Goal: Transaction & Acquisition: Purchase product/service

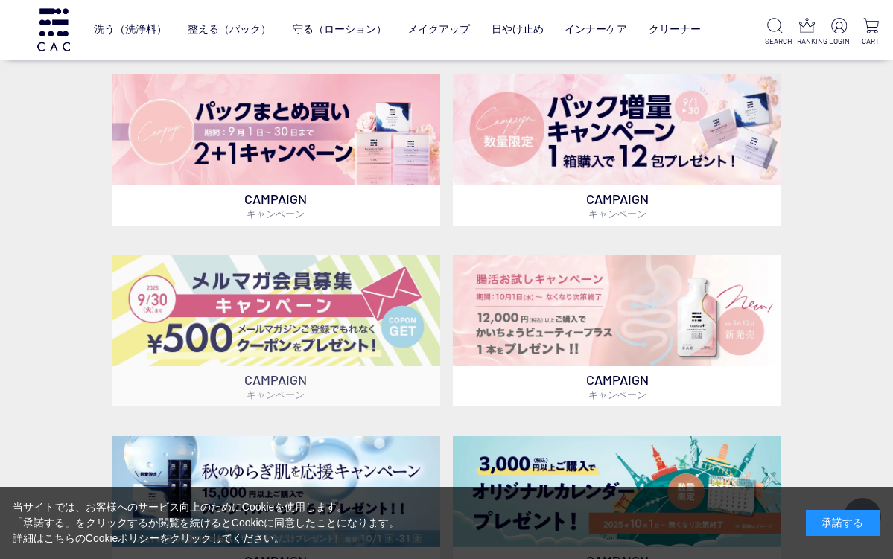
scroll to position [341, 0]
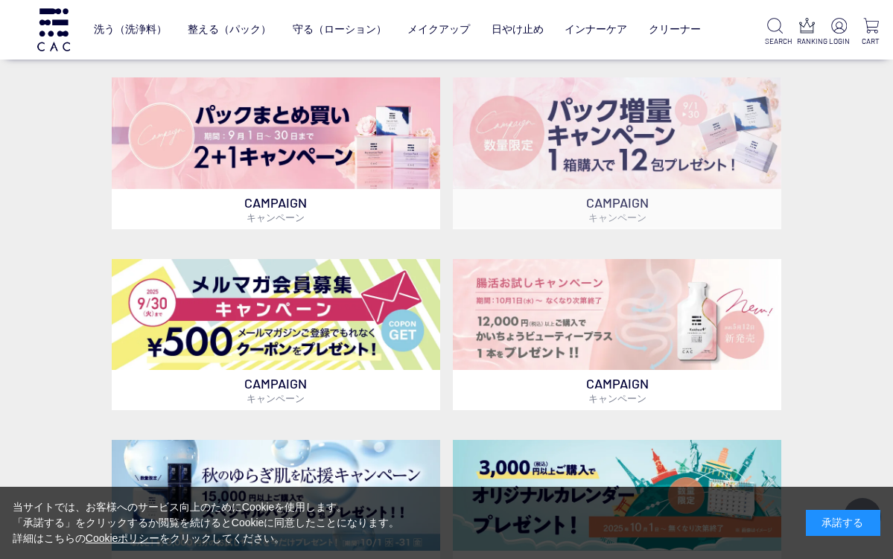
click at [588, 157] on img at bounding box center [617, 132] width 328 height 111
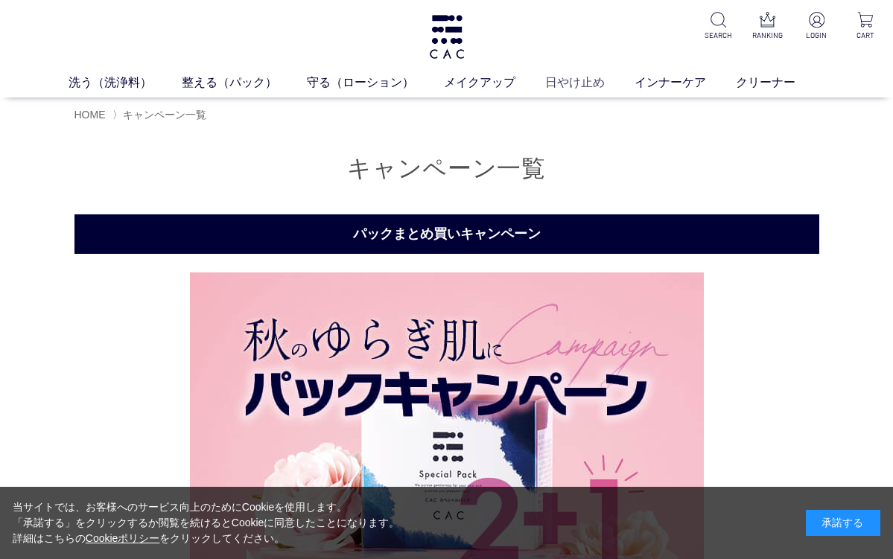
click at [567, 83] on link "日やけ止め" at bounding box center [589, 83] width 89 height 18
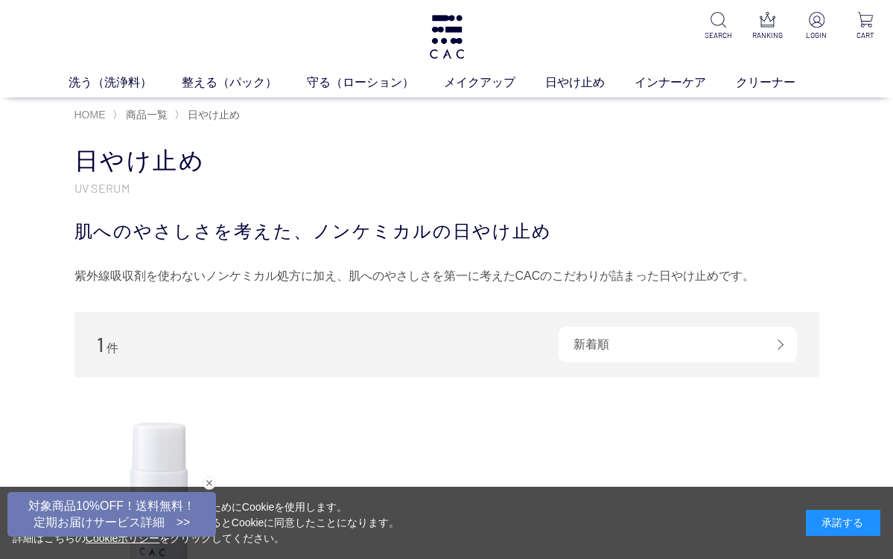
click at [85, 110] on span "HOME" at bounding box center [89, 115] width 31 height 12
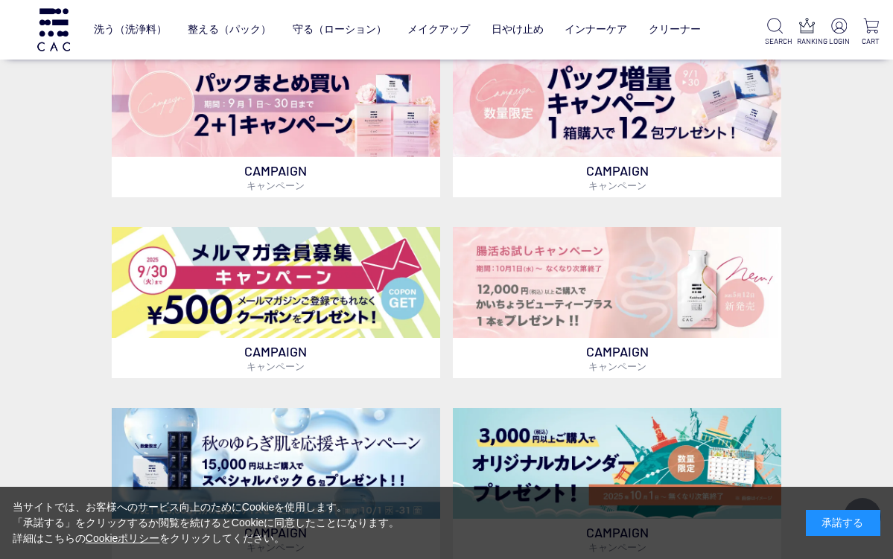
scroll to position [374, 0]
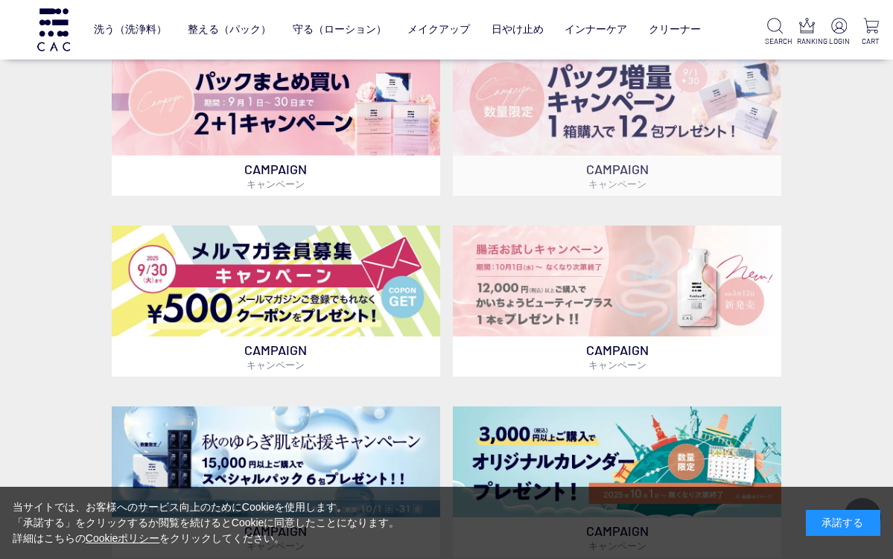
click at [636, 117] on img at bounding box center [617, 99] width 328 height 111
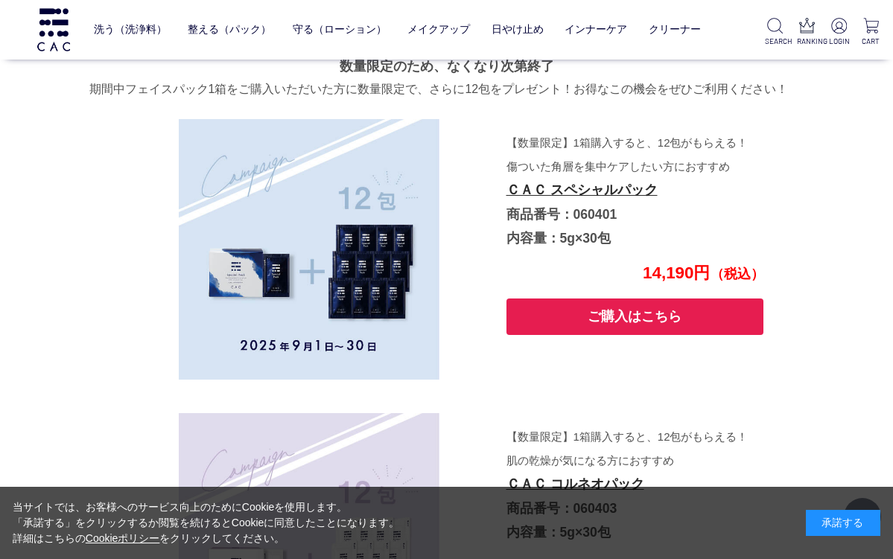
scroll to position [2385, 0]
click at [608, 307] on button "ご購入はこちら" at bounding box center [635, 316] width 258 height 36
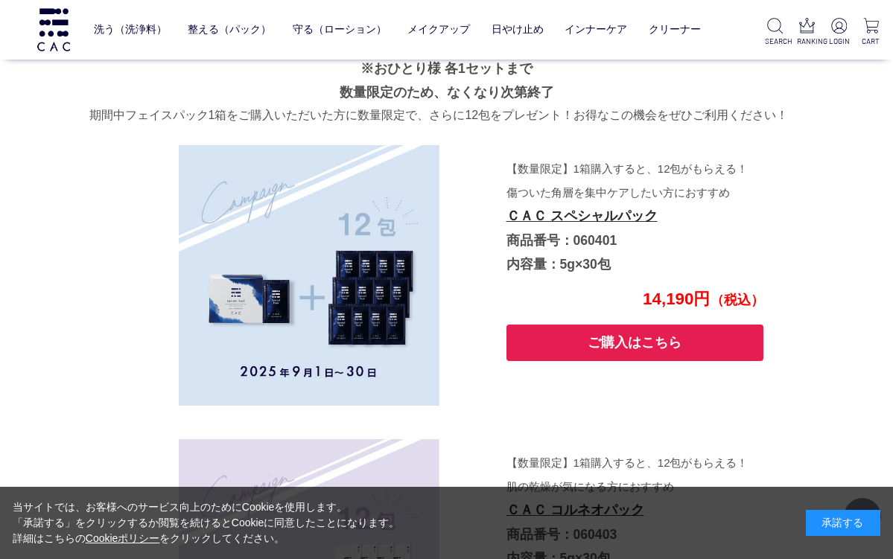
scroll to position [2357, 0]
click at [846, 27] on img at bounding box center [839, 26] width 16 height 16
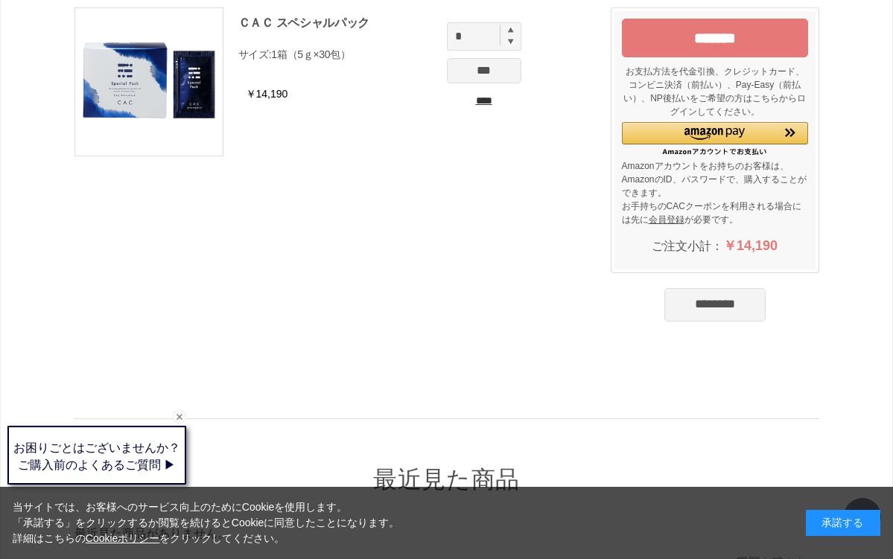
scroll to position [118, 0]
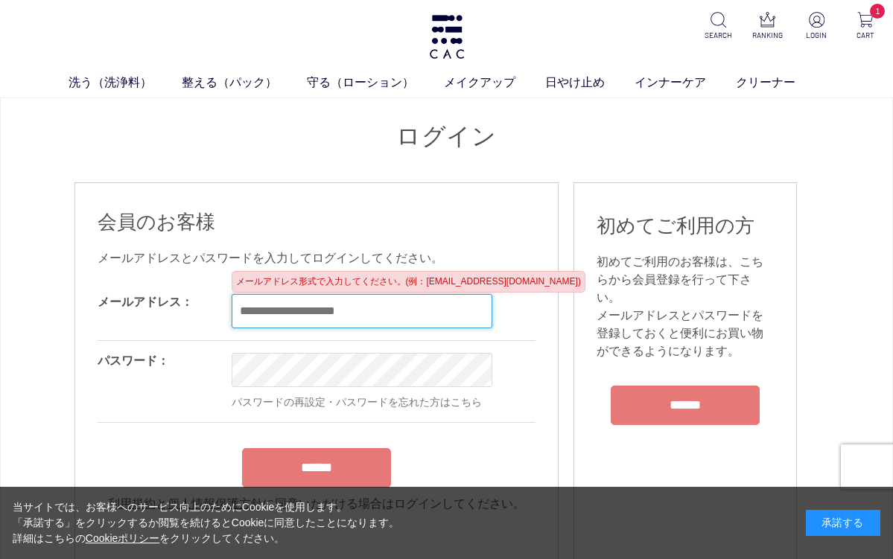
type input "**********"
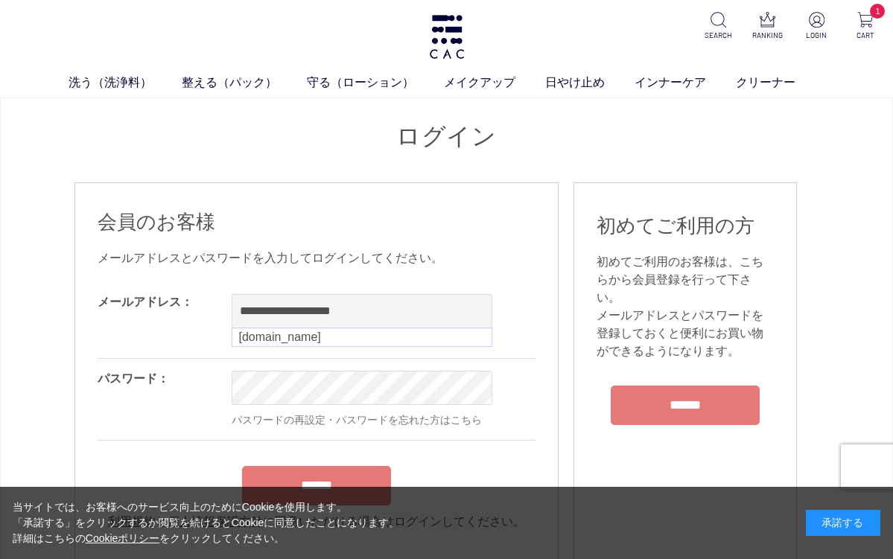
click at [141, 335] on div "メールアドレス：" at bounding box center [165, 320] width 134 height 76
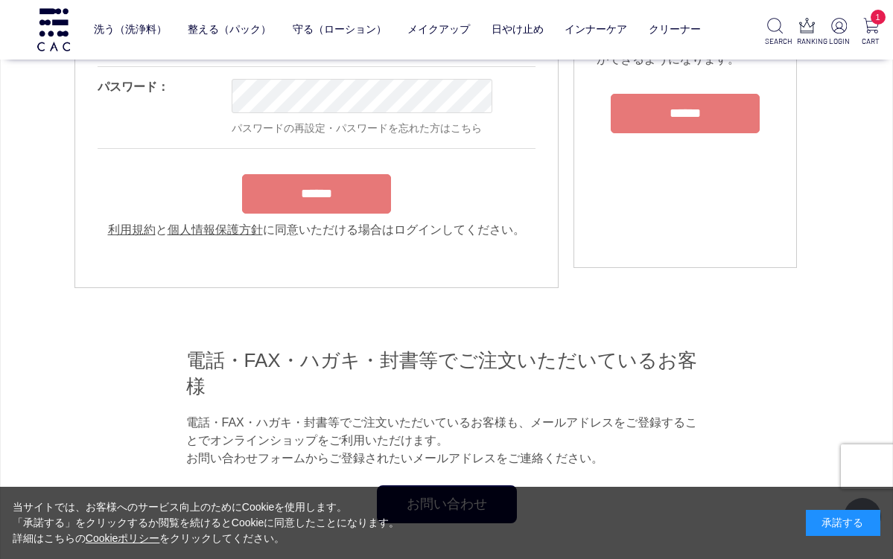
scroll to position [217, 0]
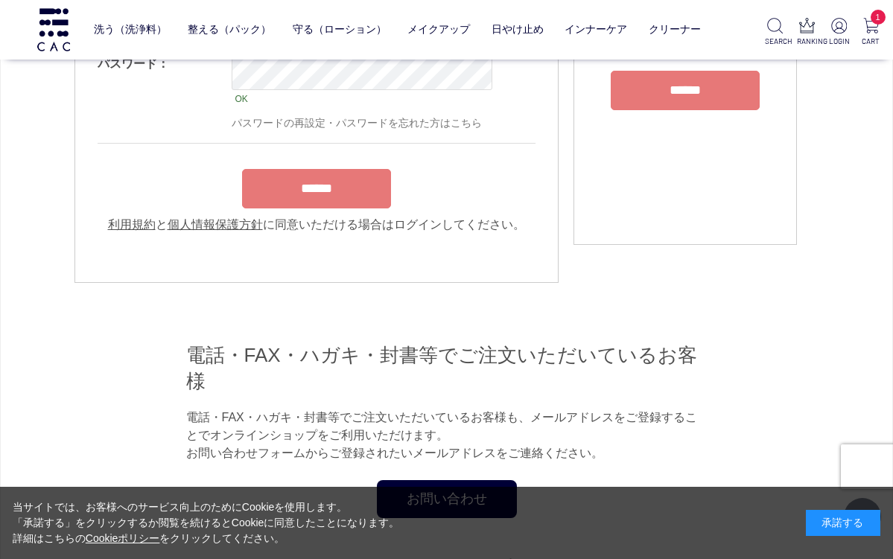
click at [334, 195] on input "******" at bounding box center [316, 188] width 149 height 39
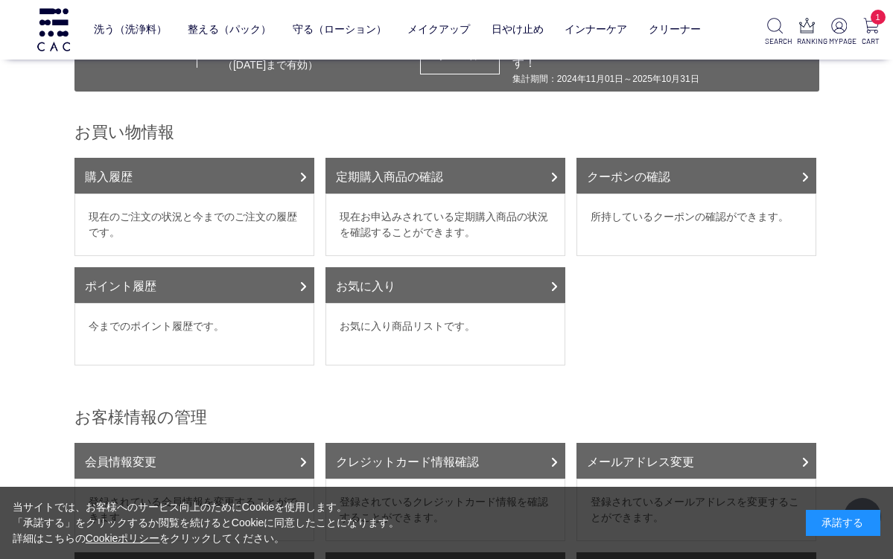
scroll to position [123, 0]
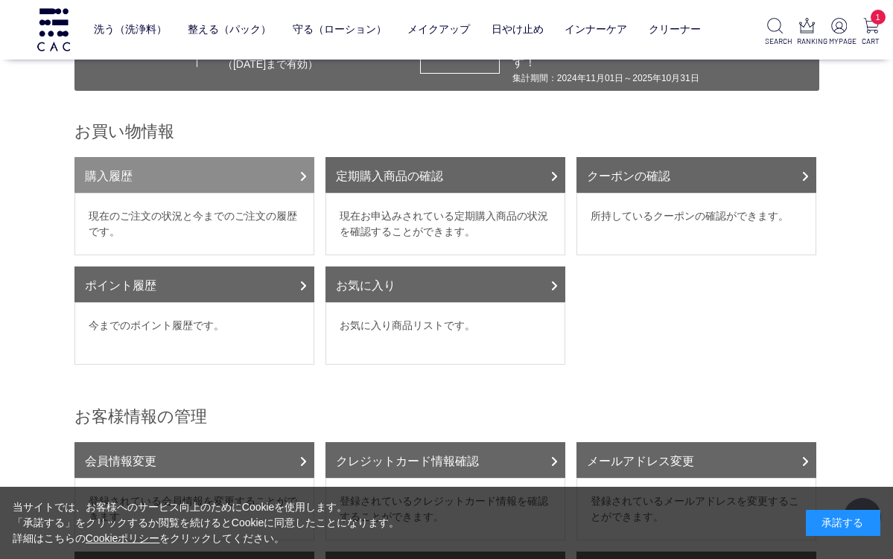
click at [191, 157] on link "購入履歴" at bounding box center [194, 175] width 240 height 36
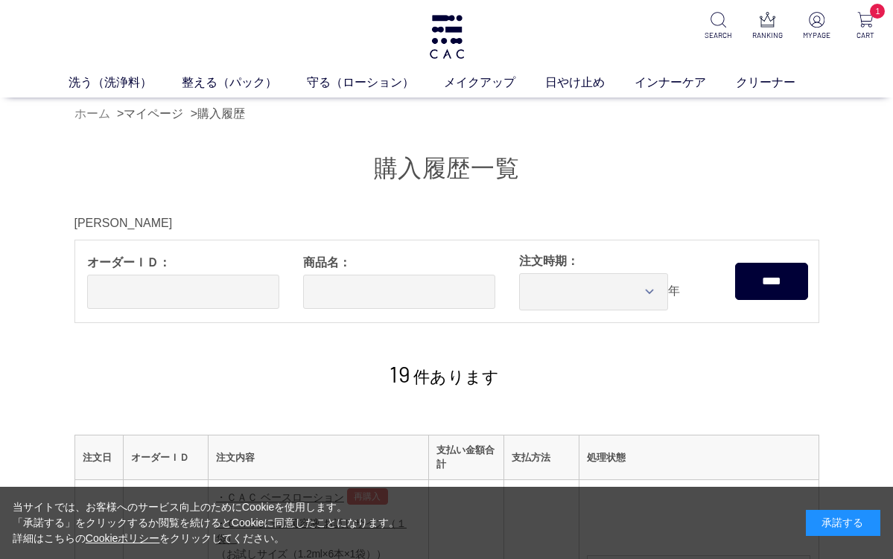
click at [90, 114] on link "ホーム" at bounding box center [92, 113] width 36 height 13
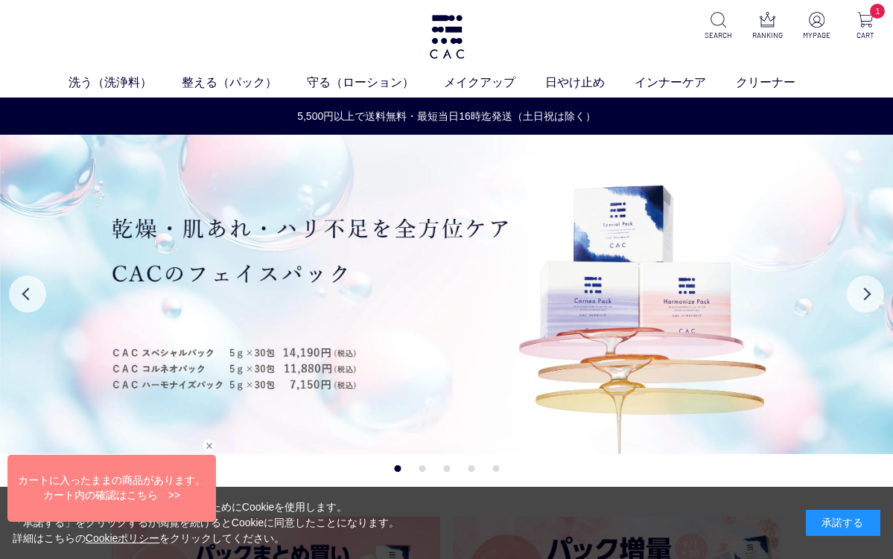
click at [130, 492] on div "Web接客ボタン" at bounding box center [109, 491] width 208 height 67
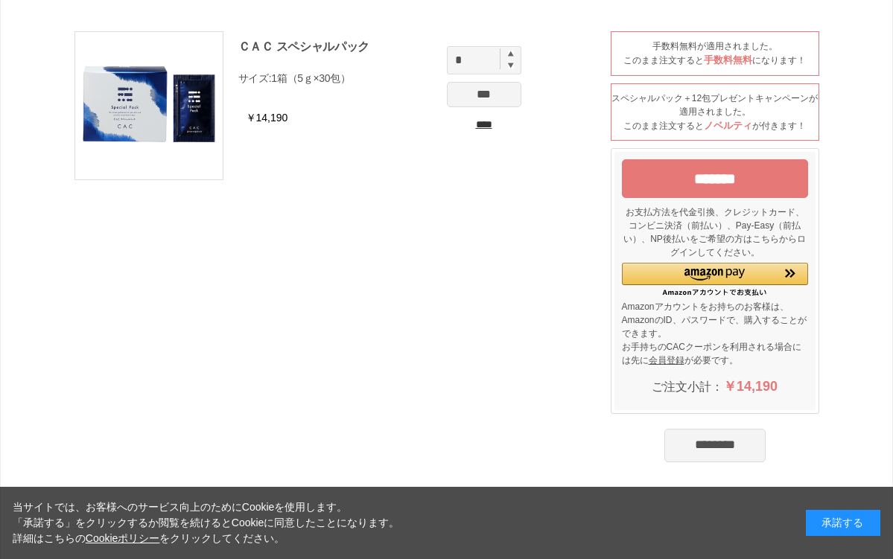
scroll to position [84, 0]
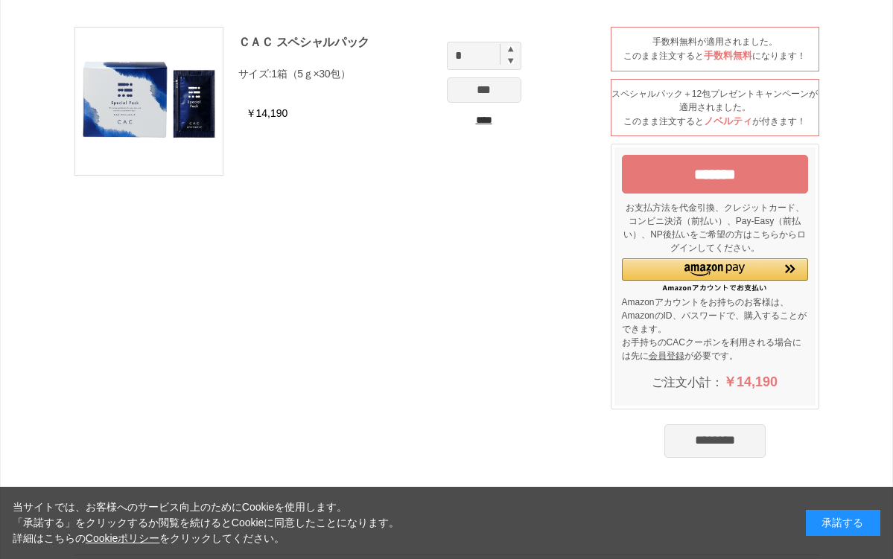
click at [722, 451] on input "********" at bounding box center [714, 440] width 101 height 33
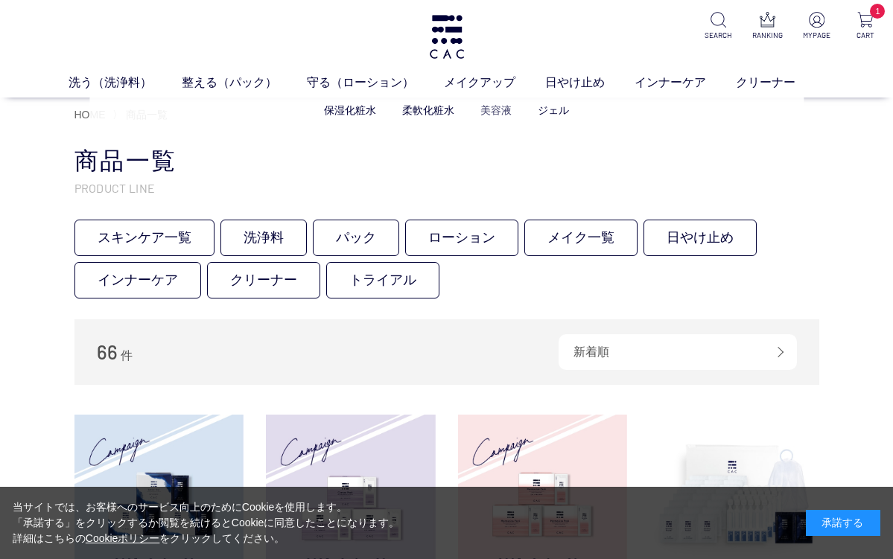
click at [501, 109] on link "美容液" at bounding box center [495, 110] width 31 height 12
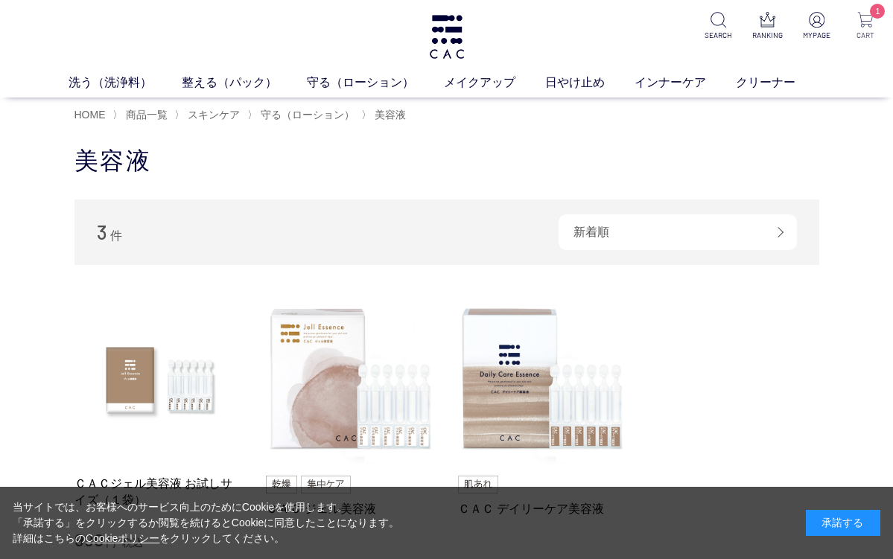
click at [866, 20] on img at bounding box center [865, 20] width 16 height 16
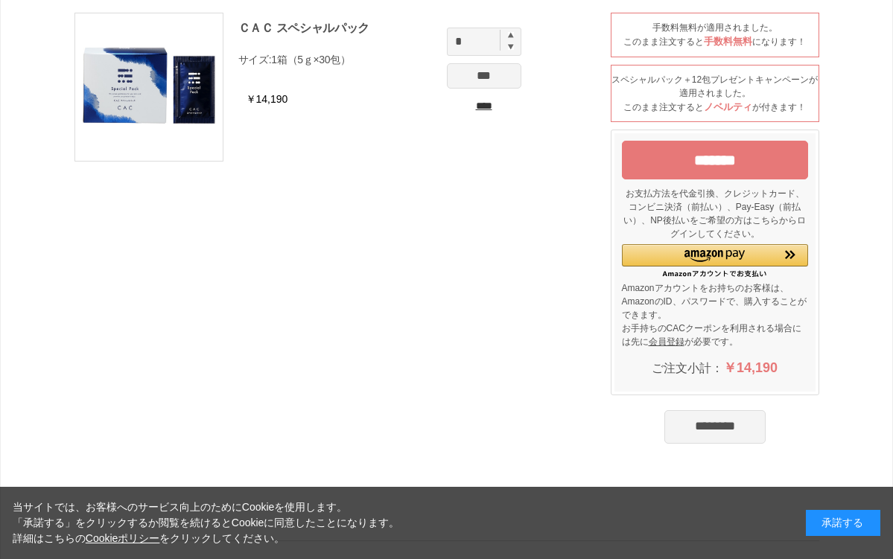
scroll to position [116, 0]
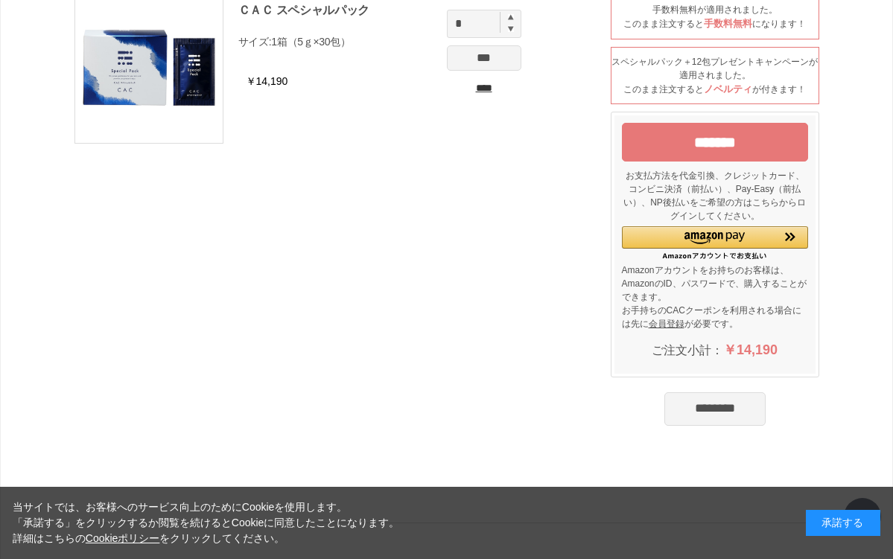
click at [746, 146] on input "*******" at bounding box center [715, 142] width 186 height 39
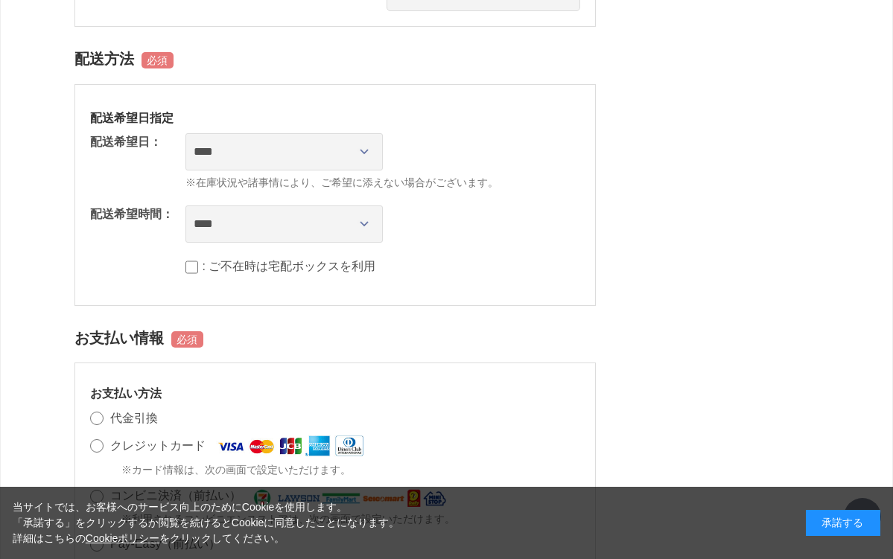
scroll to position [774, 0]
click at [490, 238] on div "**********" at bounding box center [334, 194] width 521 height 222
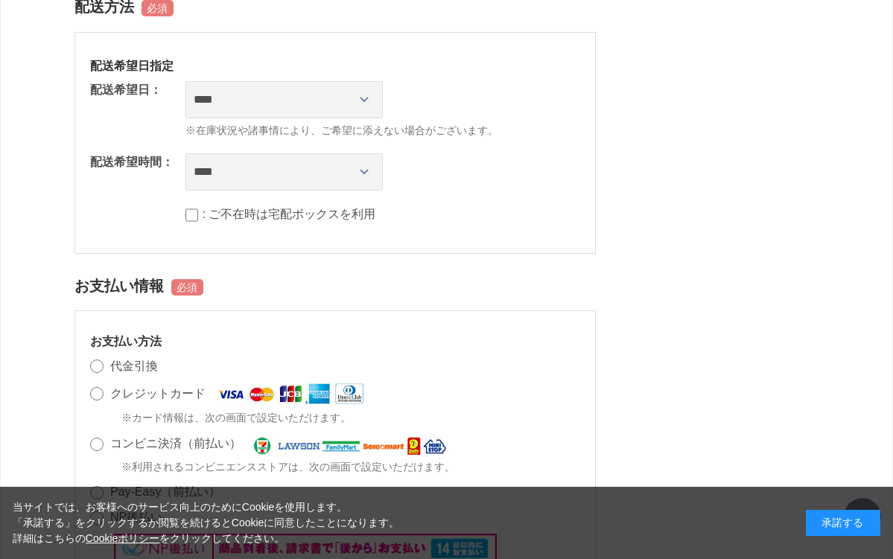
scroll to position [823, 0]
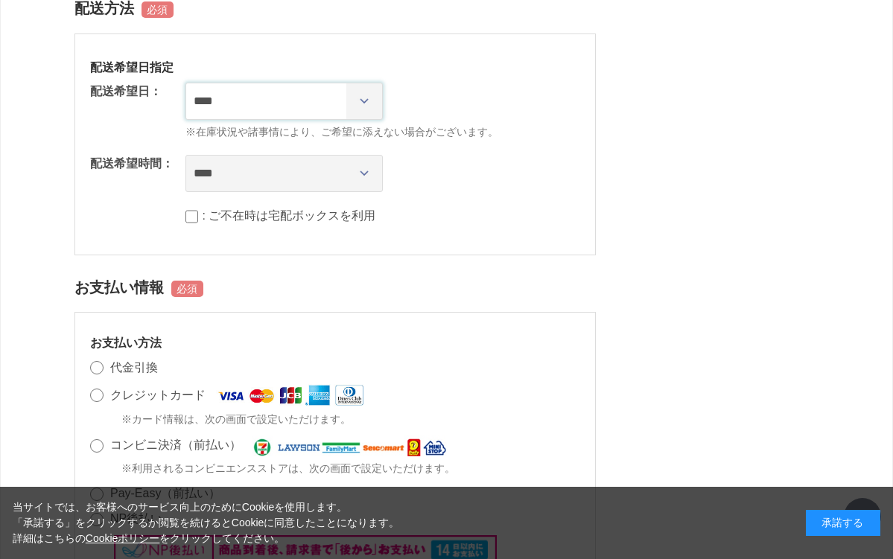
select select "********"
click at [480, 207] on dd ": ご不在時は宅配ボックスを利用" at bounding box center [382, 216] width 395 height 18
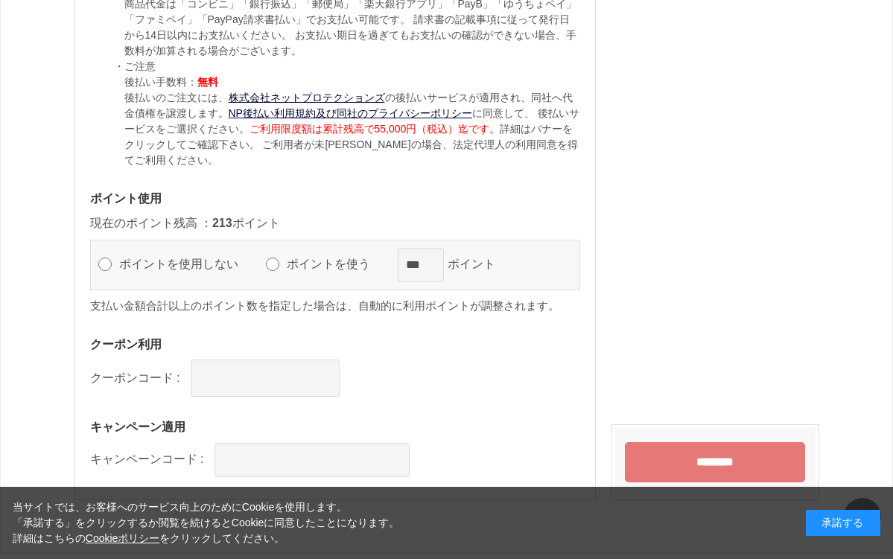
scroll to position [1486, 0]
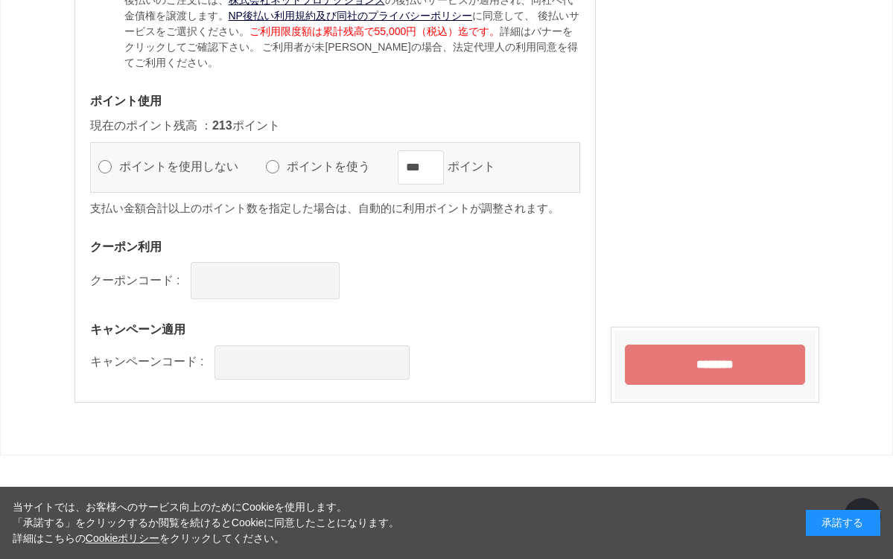
scroll to position [1581, 0]
click at [661, 345] on input "********" at bounding box center [715, 365] width 180 height 40
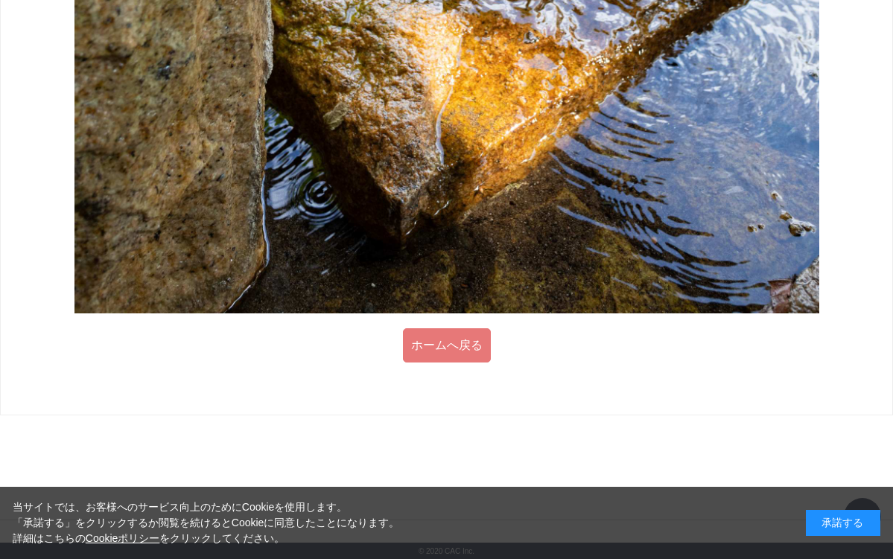
scroll to position [1511, 0]
click at [441, 345] on link "ホームへ戻る" at bounding box center [447, 345] width 88 height 34
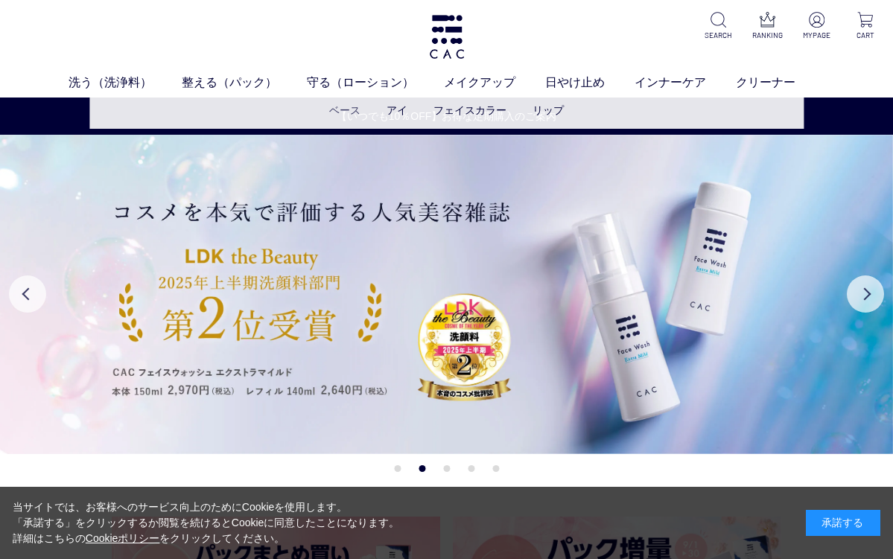
click at [351, 115] on link "ベース" at bounding box center [344, 110] width 31 height 12
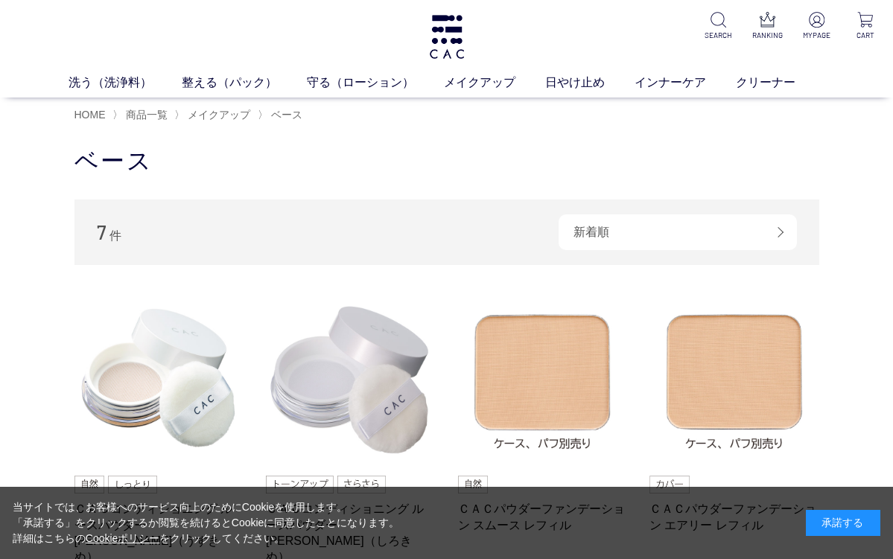
click at [73, 112] on div "HOME 〉 商品一覧 〉 メイクアップ 〉 ベース" at bounding box center [446, 114] width 789 height 33
click at [93, 110] on span "HOME" at bounding box center [89, 115] width 31 height 12
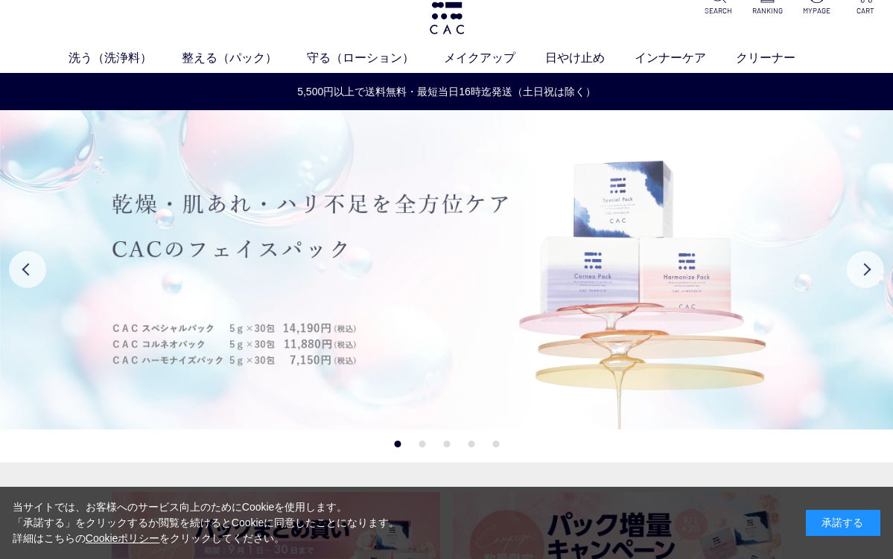
scroll to position [23, 0]
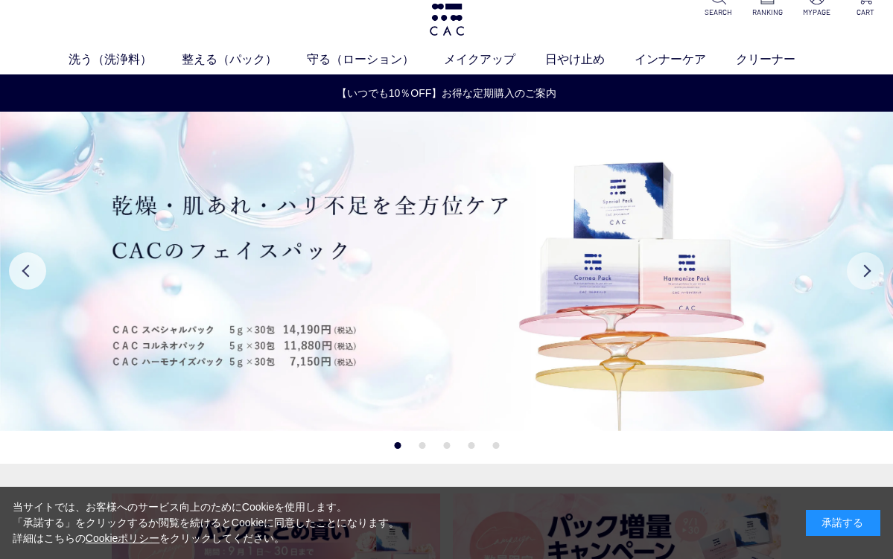
click at [867, 270] on button "Next" at bounding box center [865, 270] width 37 height 37
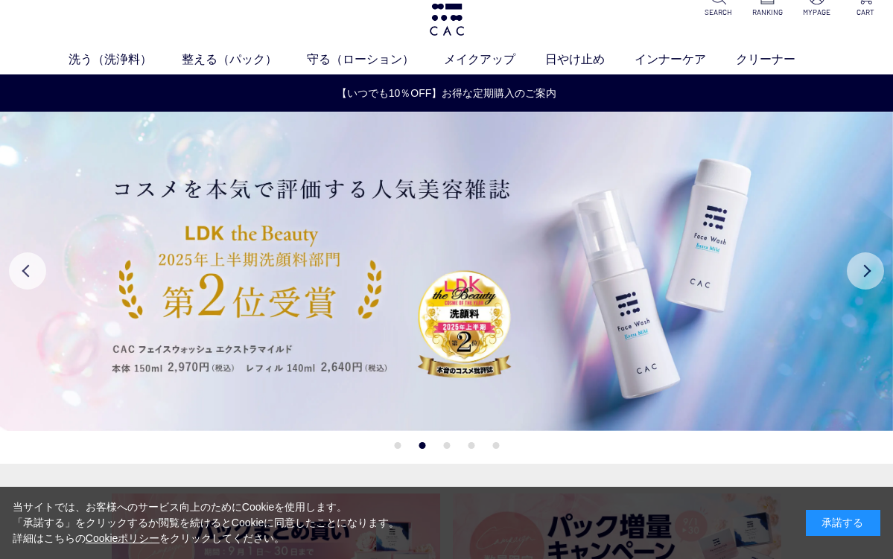
click at [867, 270] on button "Next" at bounding box center [865, 270] width 37 height 37
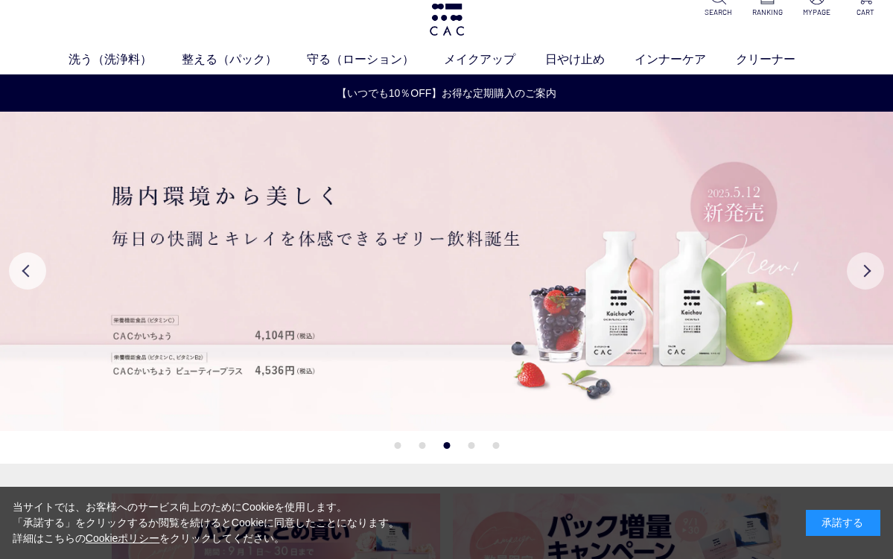
click at [867, 270] on button "Next" at bounding box center [865, 270] width 37 height 37
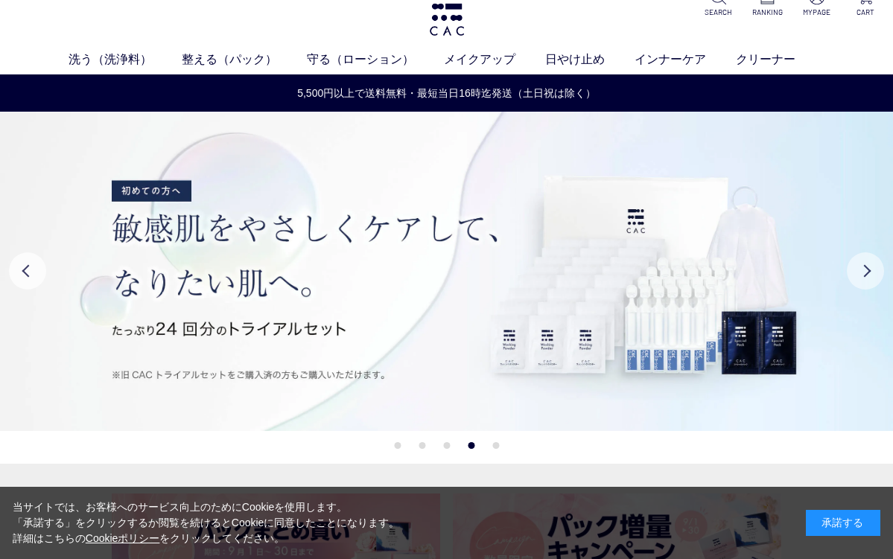
click at [867, 270] on button "Next" at bounding box center [865, 270] width 37 height 37
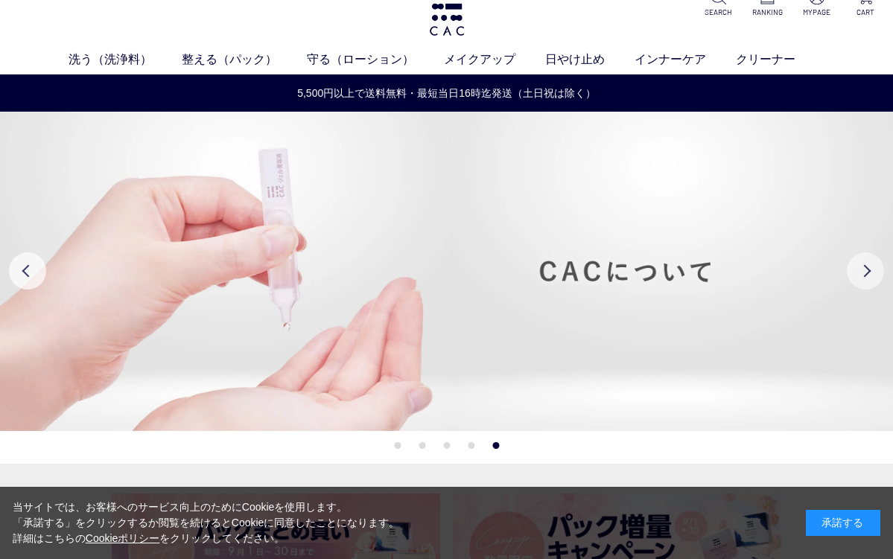
click at [867, 270] on button "Next" at bounding box center [865, 270] width 37 height 37
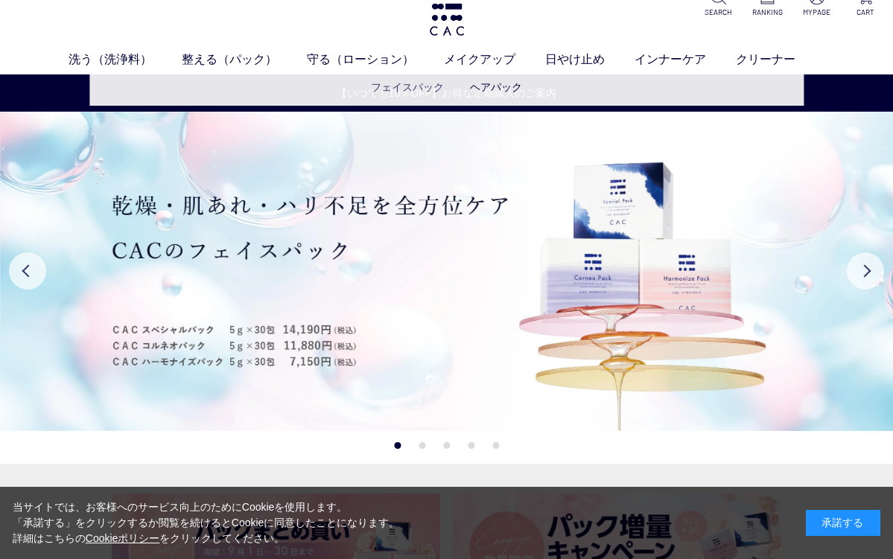
click at [397, 86] on link "フェイスパック" at bounding box center [407, 87] width 73 height 12
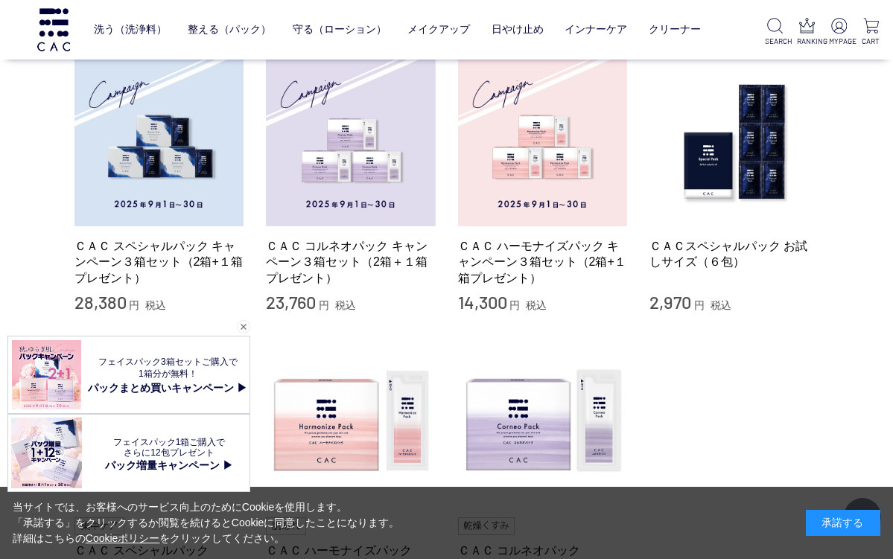
scroll to position [141, 0]
click at [243, 323] on div "閉じる" at bounding box center [243, 326] width 13 height 13
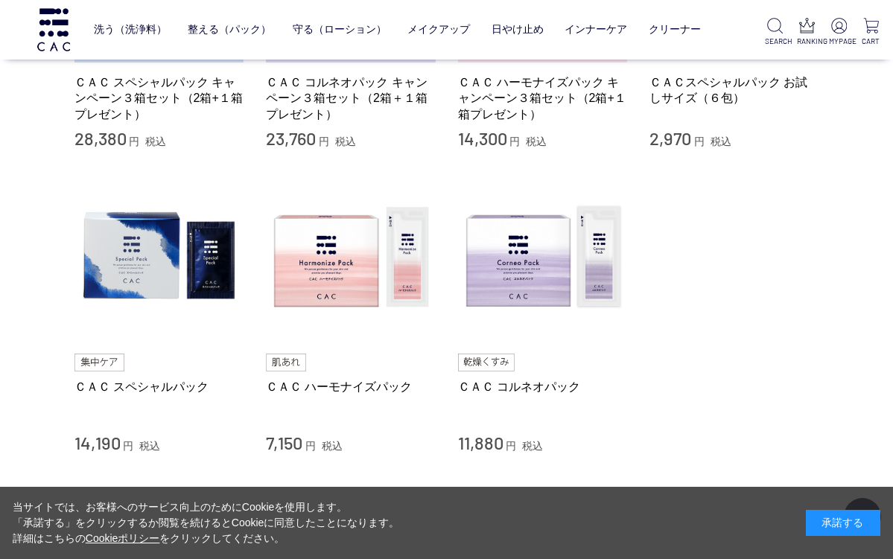
scroll to position [297, 0]
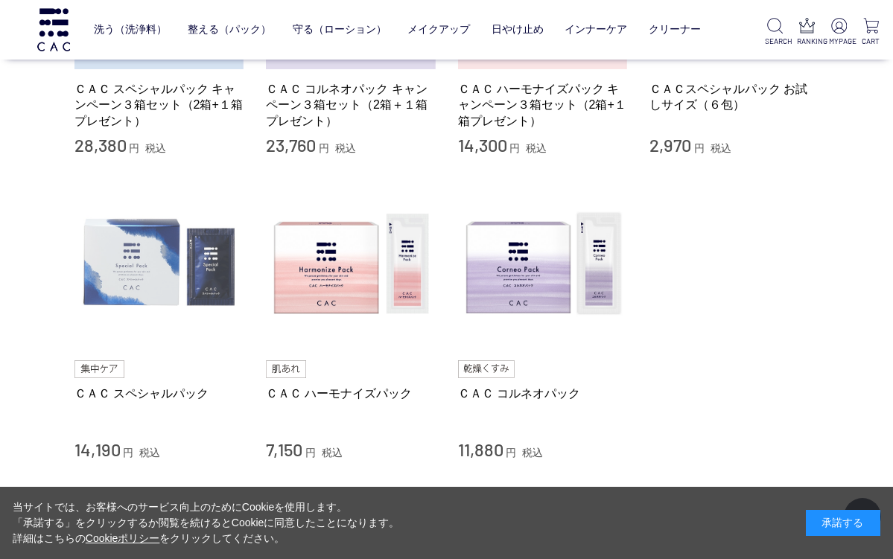
click at [149, 285] on img at bounding box center [159, 264] width 170 height 170
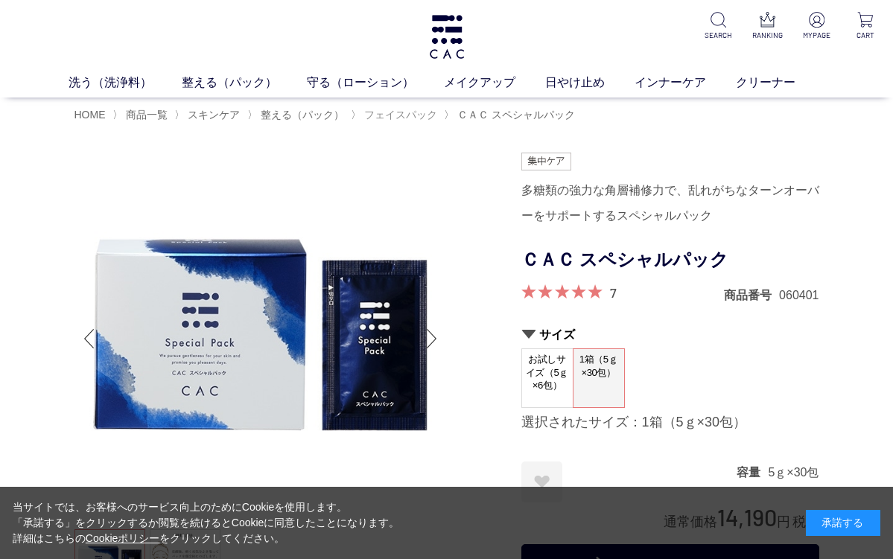
click at [412, 116] on span "フェイスパック" at bounding box center [400, 115] width 73 height 12
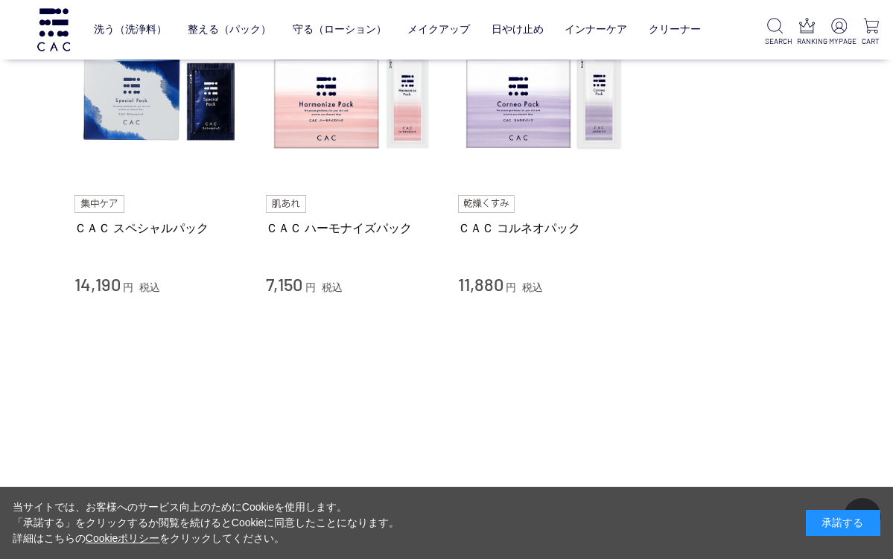
scroll to position [463, 0]
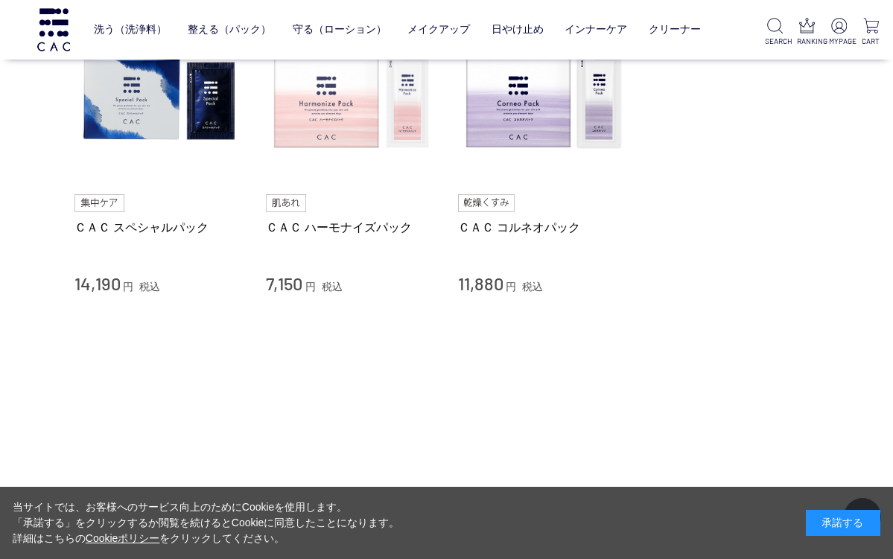
click at [374, 114] on img at bounding box center [351, 98] width 170 height 170
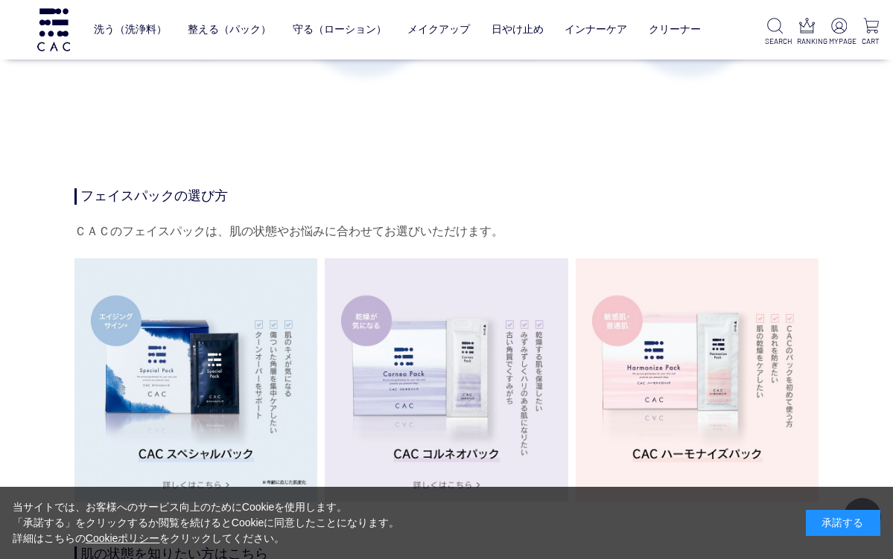
scroll to position [2343, 0]
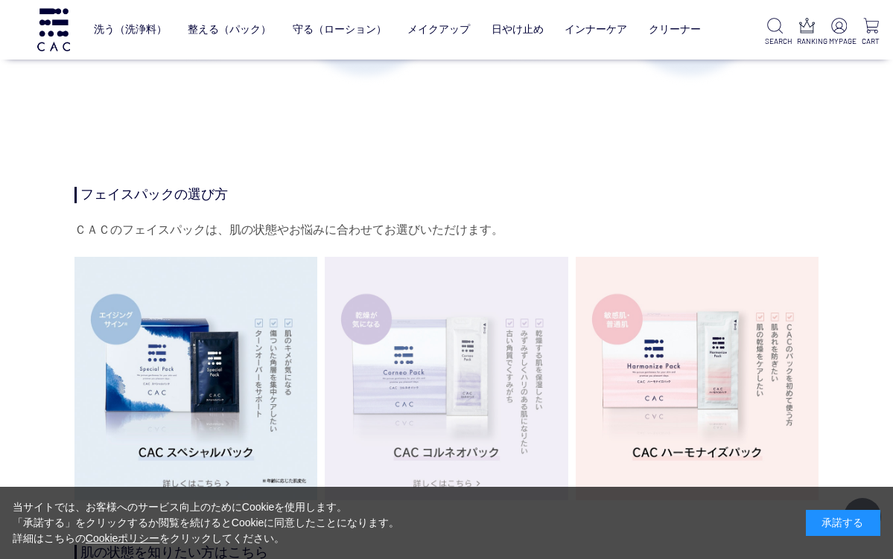
click at [412, 336] on img at bounding box center [446, 378] width 243 height 243
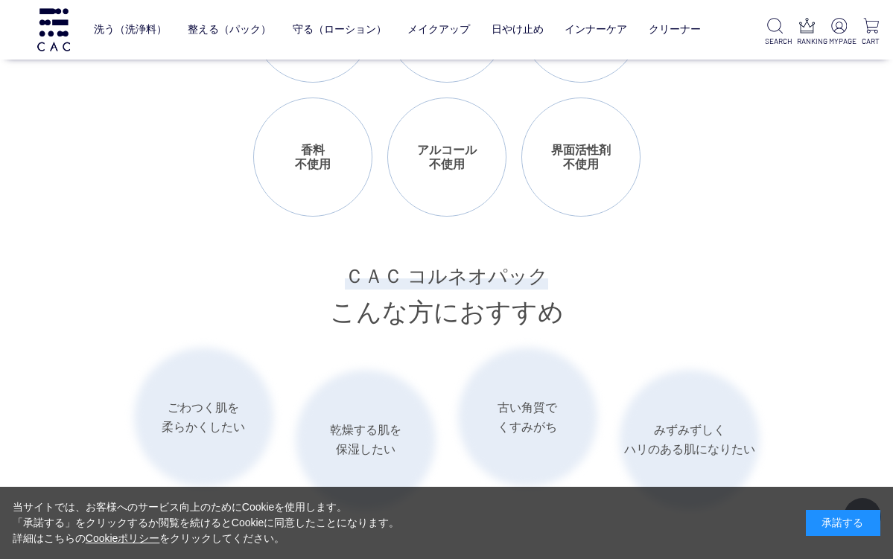
scroll to position [1945, 0]
click at [305, 392] on ul "ごわつく肌を 柔らかくしたい 乾燥する肌を 保湿したい 古い角質で くすみがち みずみずしく ハリのある肌になりたい" at bounding box center [446, 428] width 625 height 162
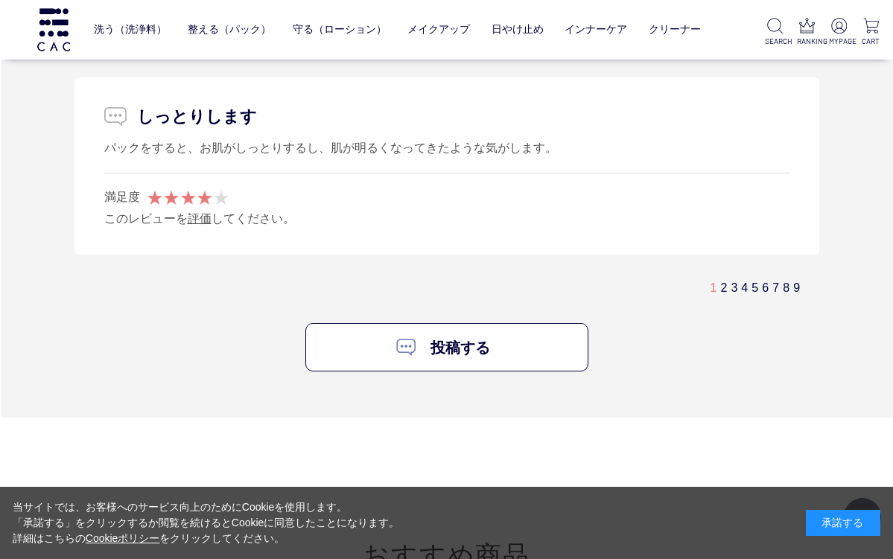
scroll to position [8973, 0]
click at [835, 28] on img at bounding box center [839, 26] width 16 height 16
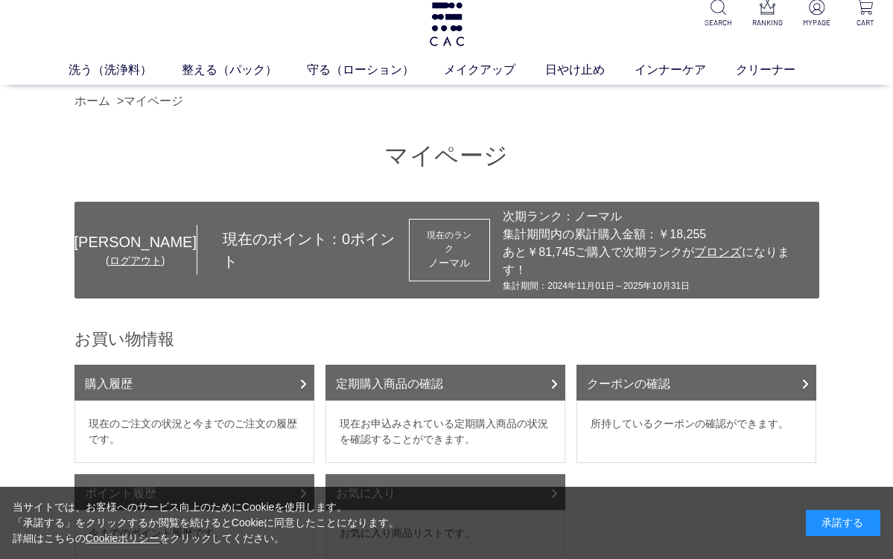
scroll to position [17, 0]
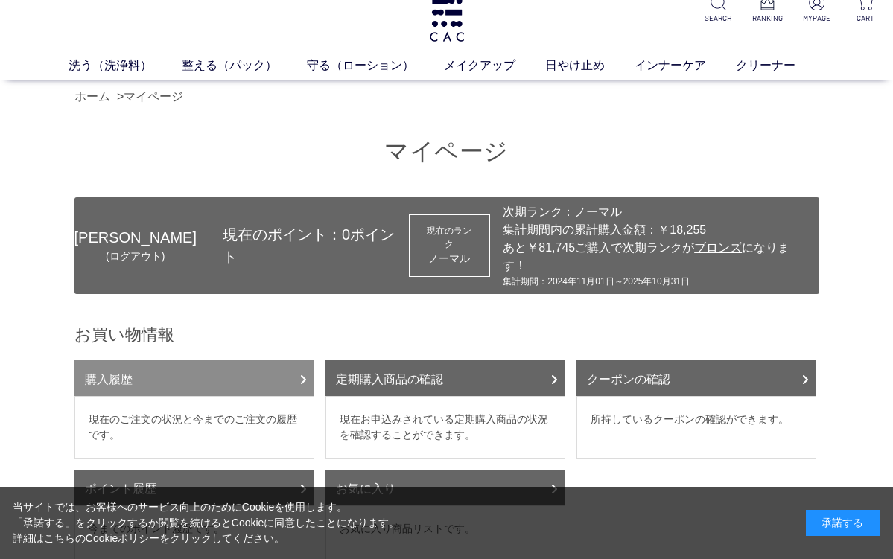
click at [267, 360] on link "購入履歴" at bounding box center [194, 378] width 240 height 36
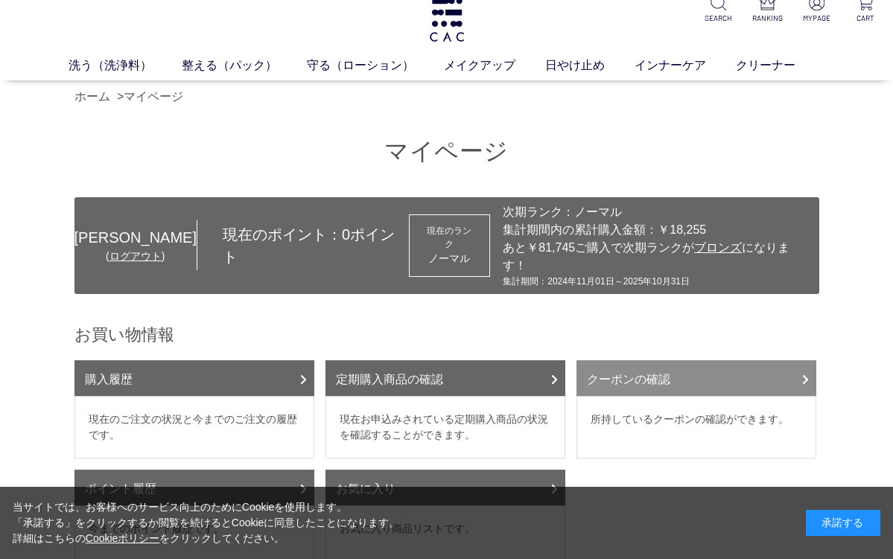
click at [634, 366] on link "クーポンの確認" at bounding box center [696, 378] width 240 height 36
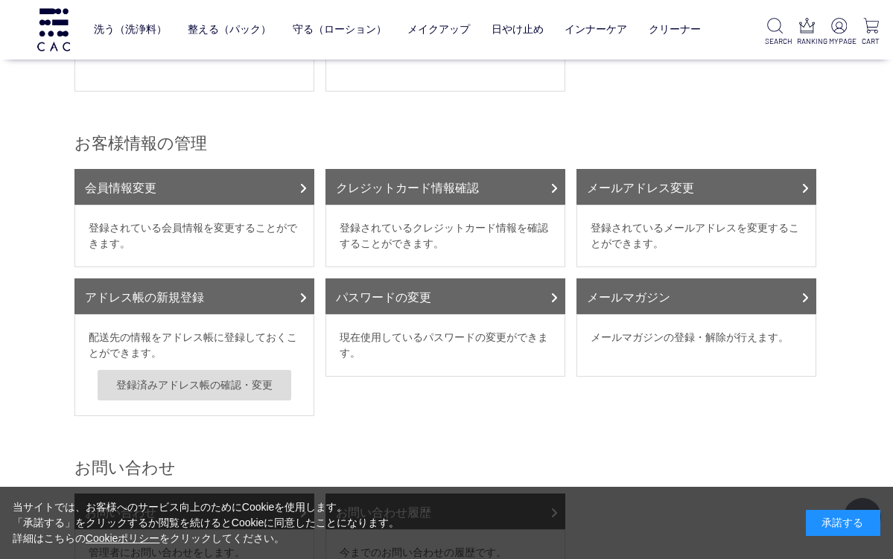
scroll to position [398, 0]
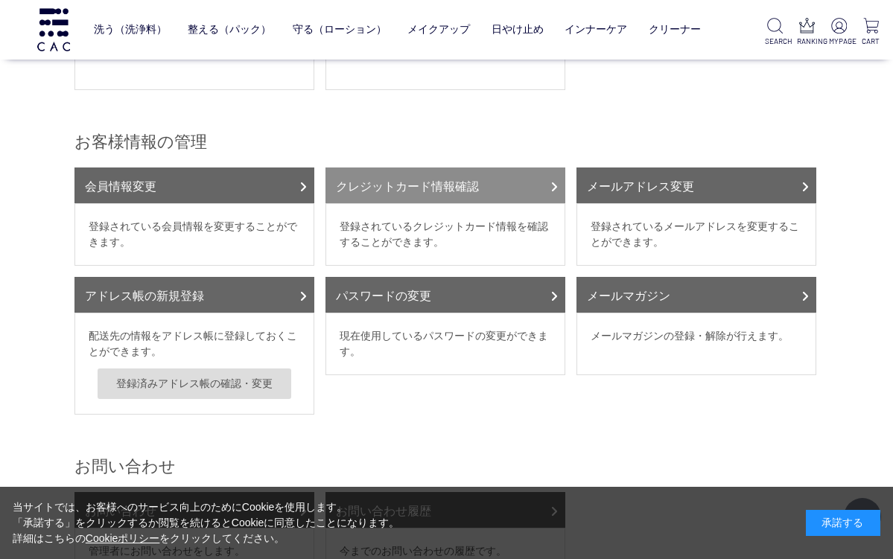
click at [517, 176] on link "クレジットカード情報確認" at bounding box center [445, 186] width 240 height 36
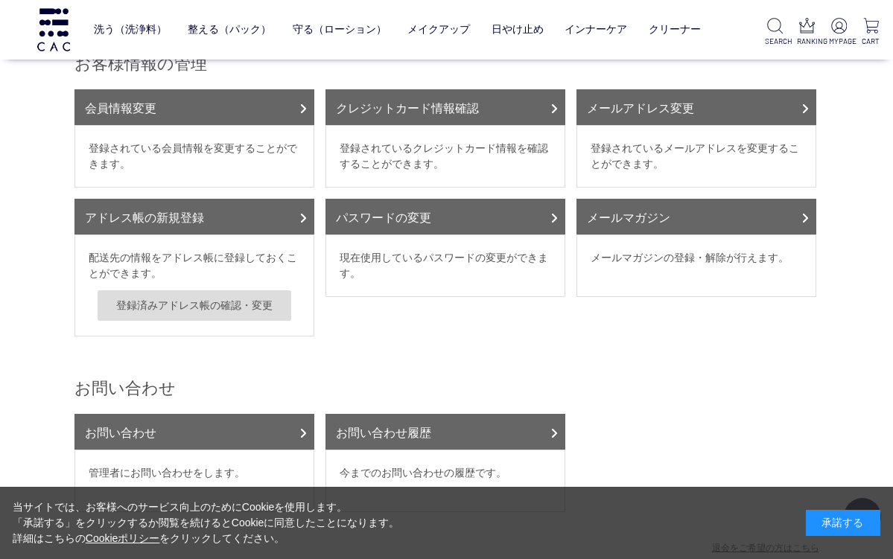
scroll to position [441, 0]
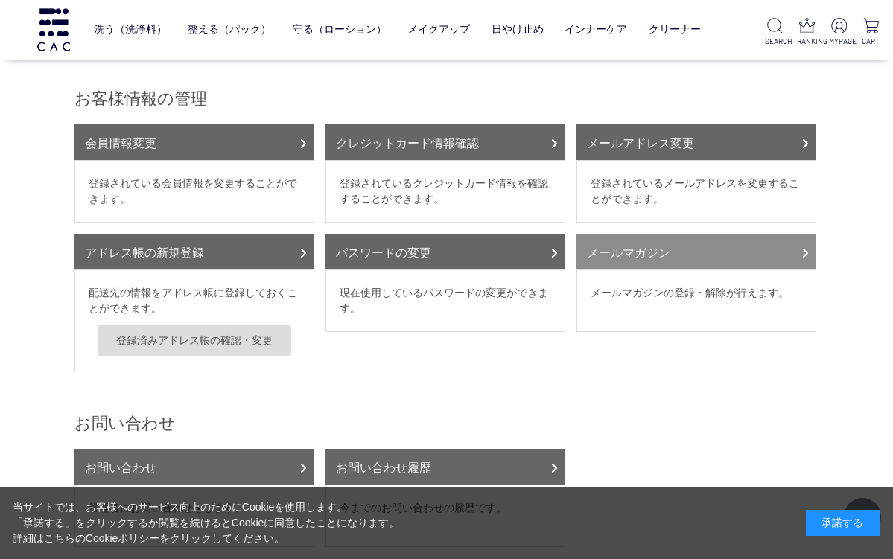
click at [643, 238] on link "メールマガジン" at bounding box center [696, 252] width 240 height 36
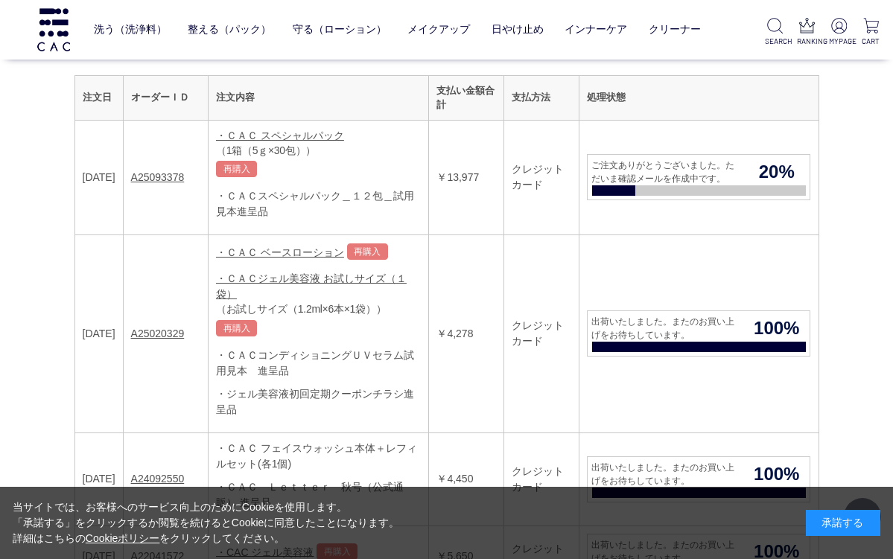
scroll to position [261, 0]
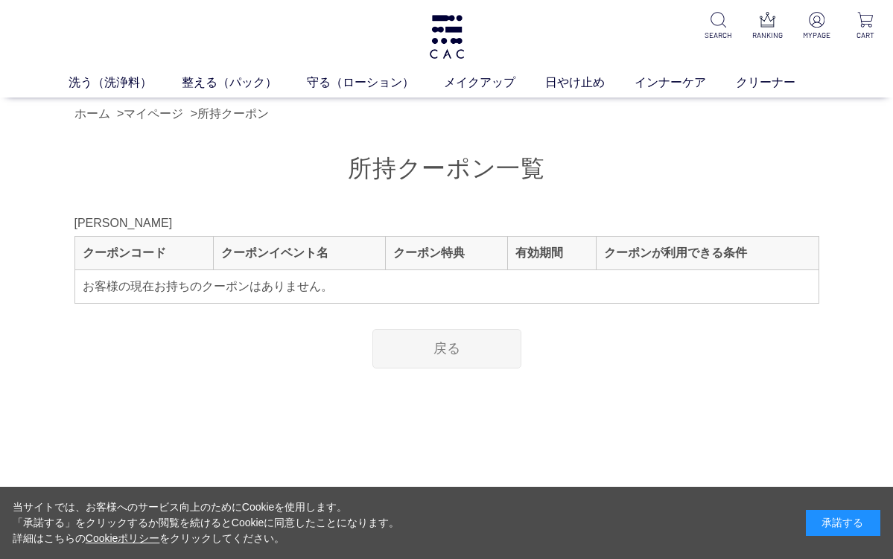
click at [434, 356] on link "戻る" at bounding box center [446, 348] width 149 height 39
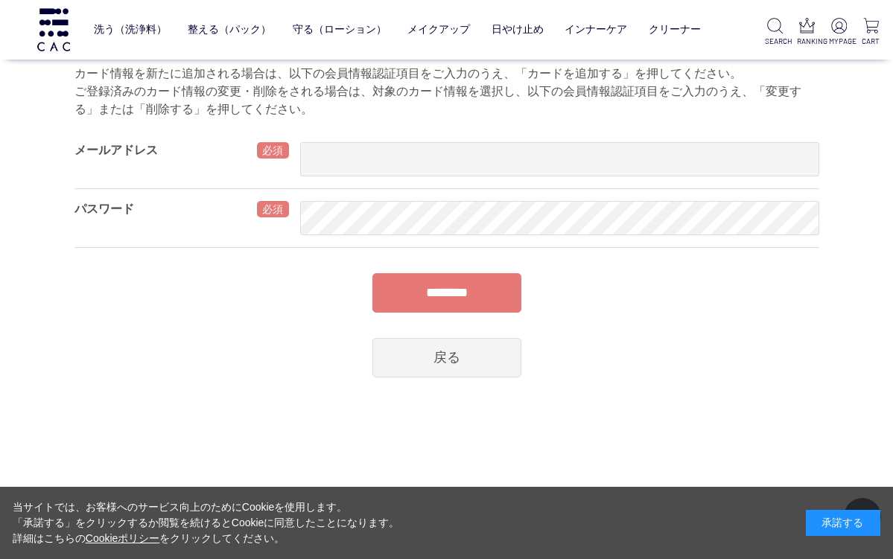
scroll to position [250, 0]
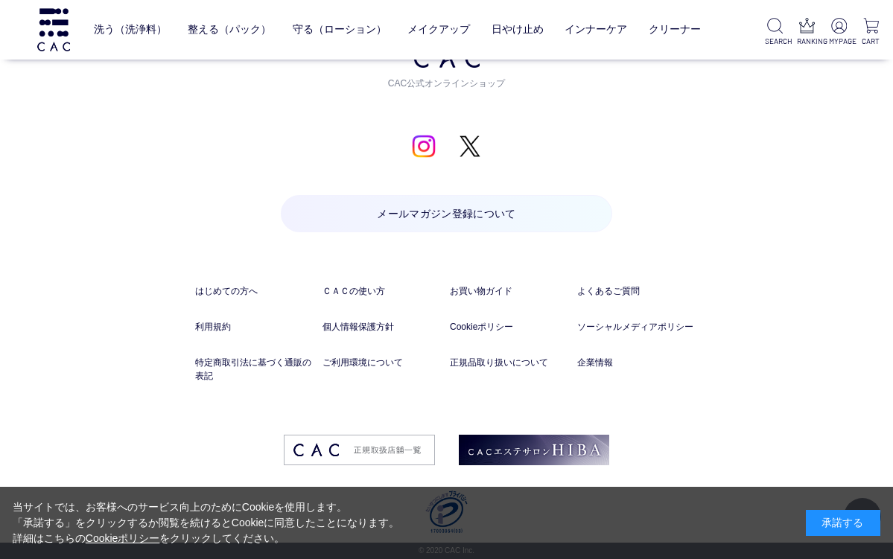
scroll to position [1519, 0]
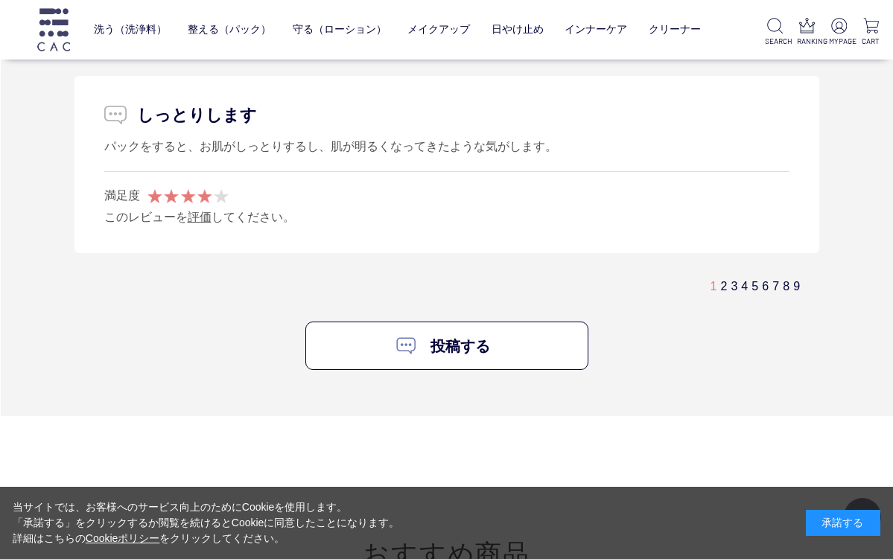
click at [57, 8] on img at bounding box center [53, 29] width 37 height 42
